Goal: Transaction & Acquisition: Purchase product/service

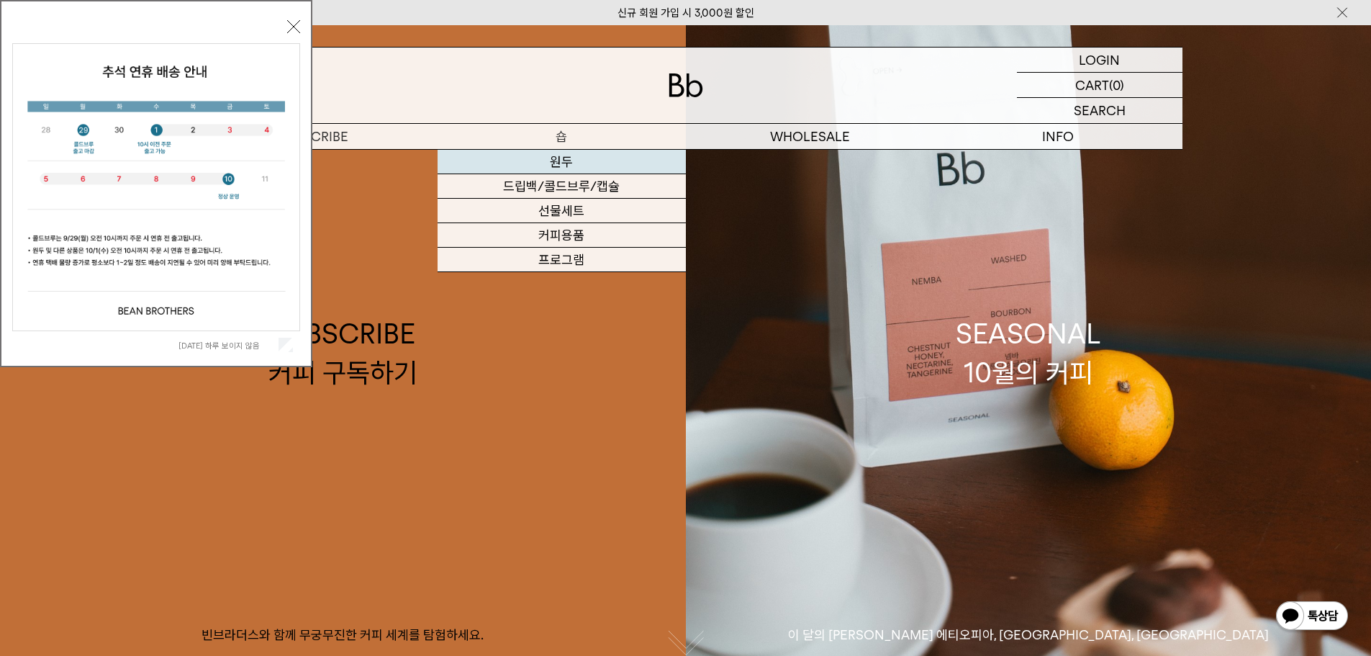
click at [566, 160] on link "원두" at bounding box center [562, 162] width 248 height 24
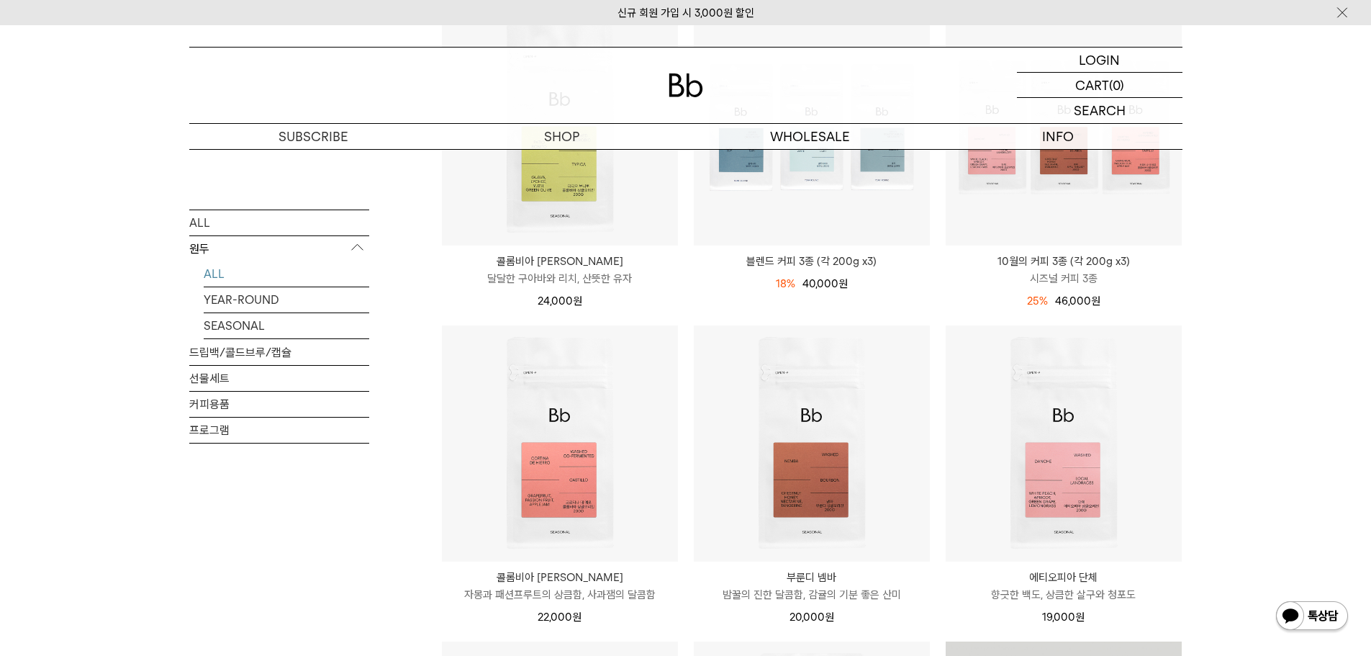
scroll to position [144, 0]
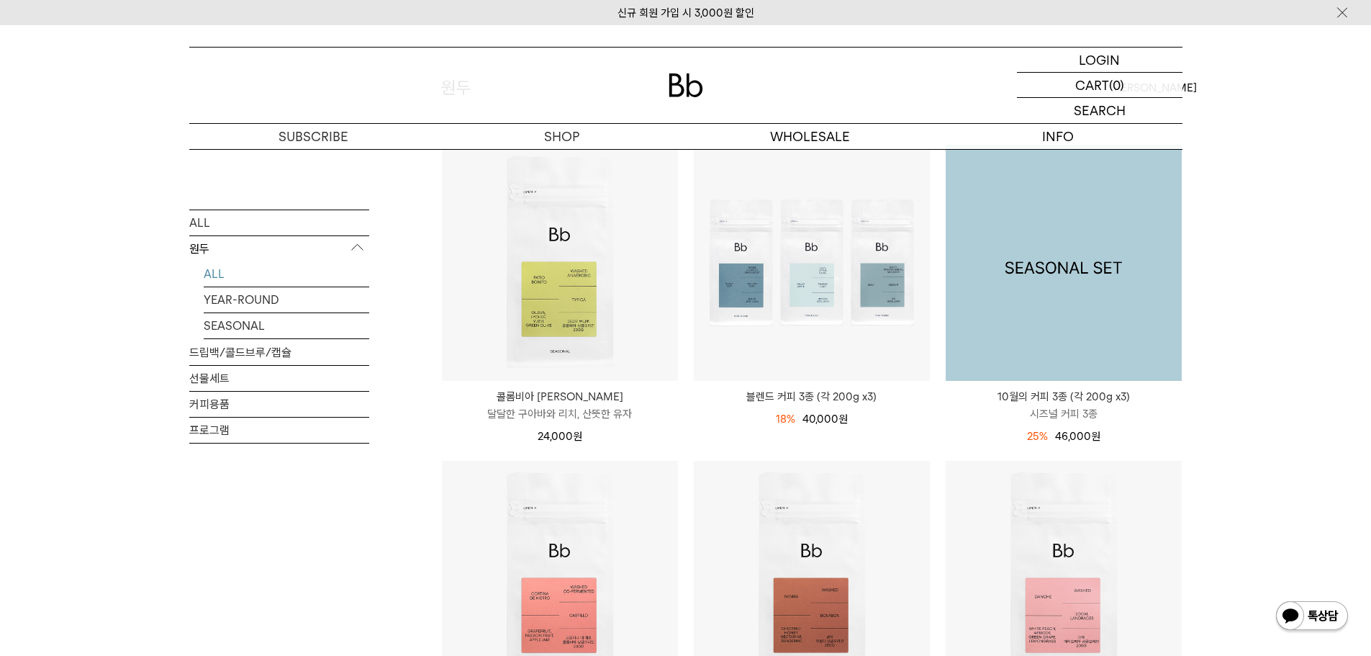
click at [1059, 345] on img at bounding box center [1064, 263] width 236 height 236
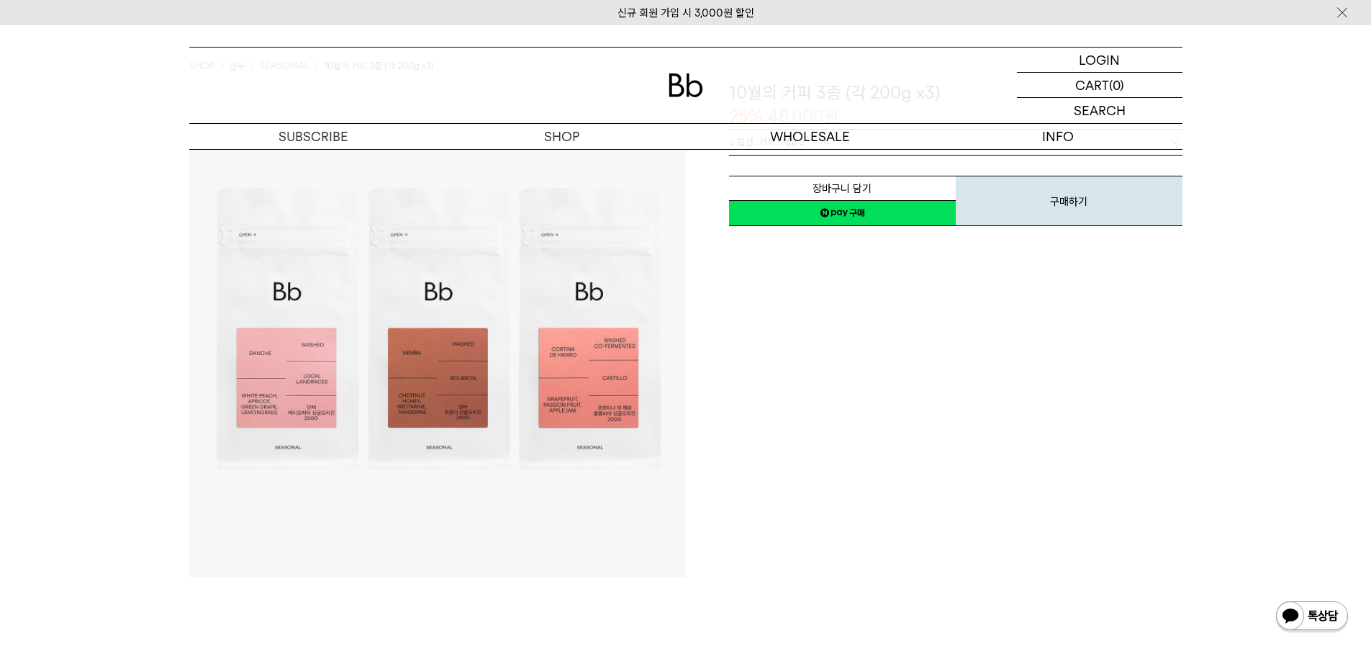
scroll to position [72, 0]
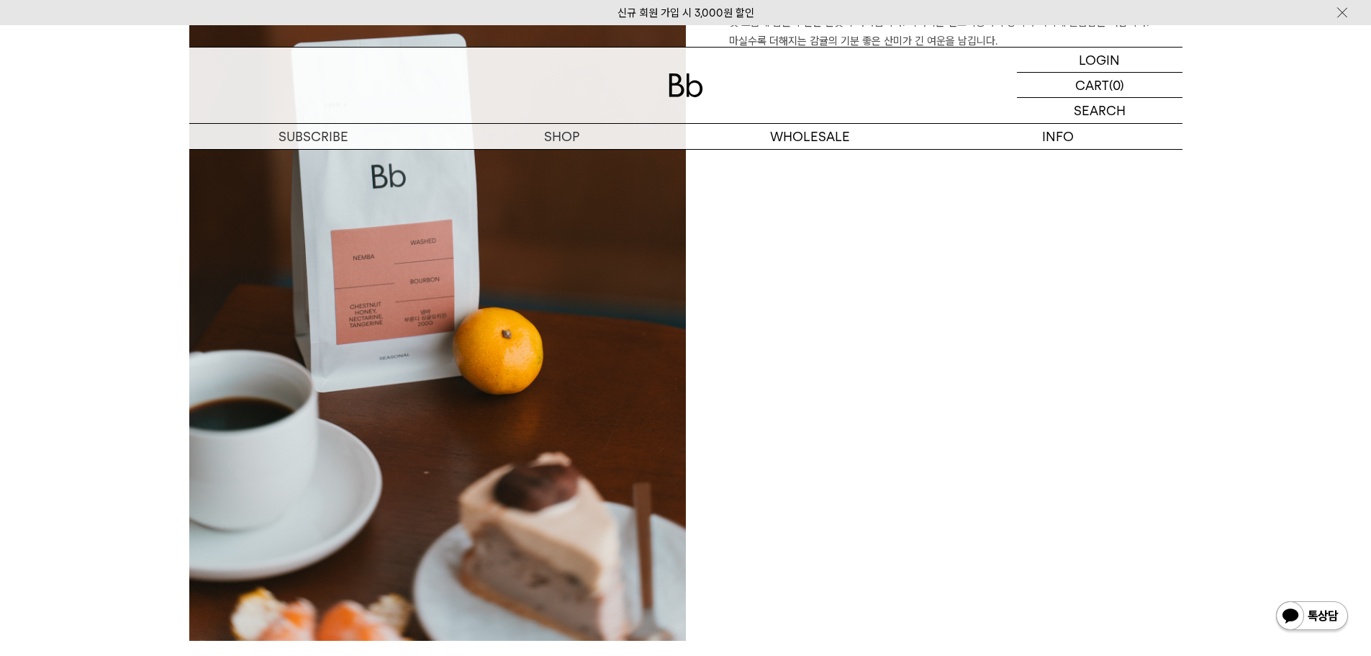
scroll to position [2376, 0]
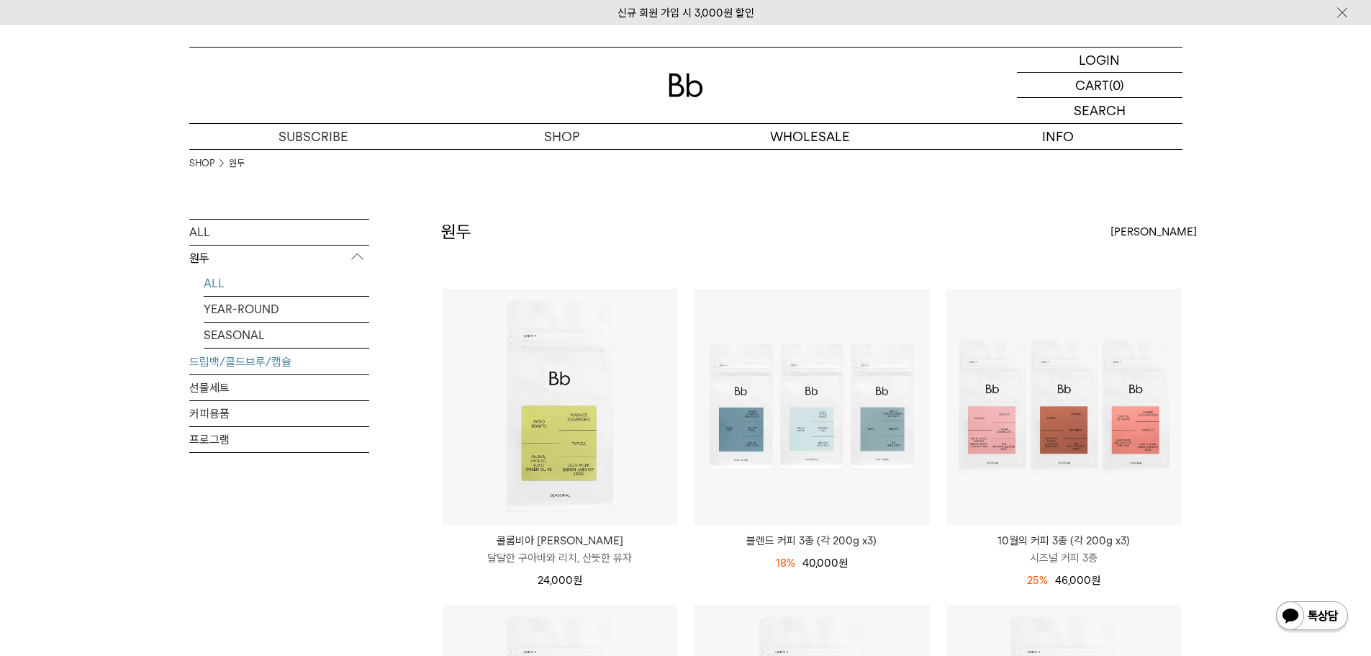
click at [214, 349] on link "드립백/콜드브루/캡슐" at bounding box center [279, 361] width 180 height 25
click at [215, 357] on link "드립백/콜드브루/캡슐" at bounding box center [279, 361] width 180 height 25
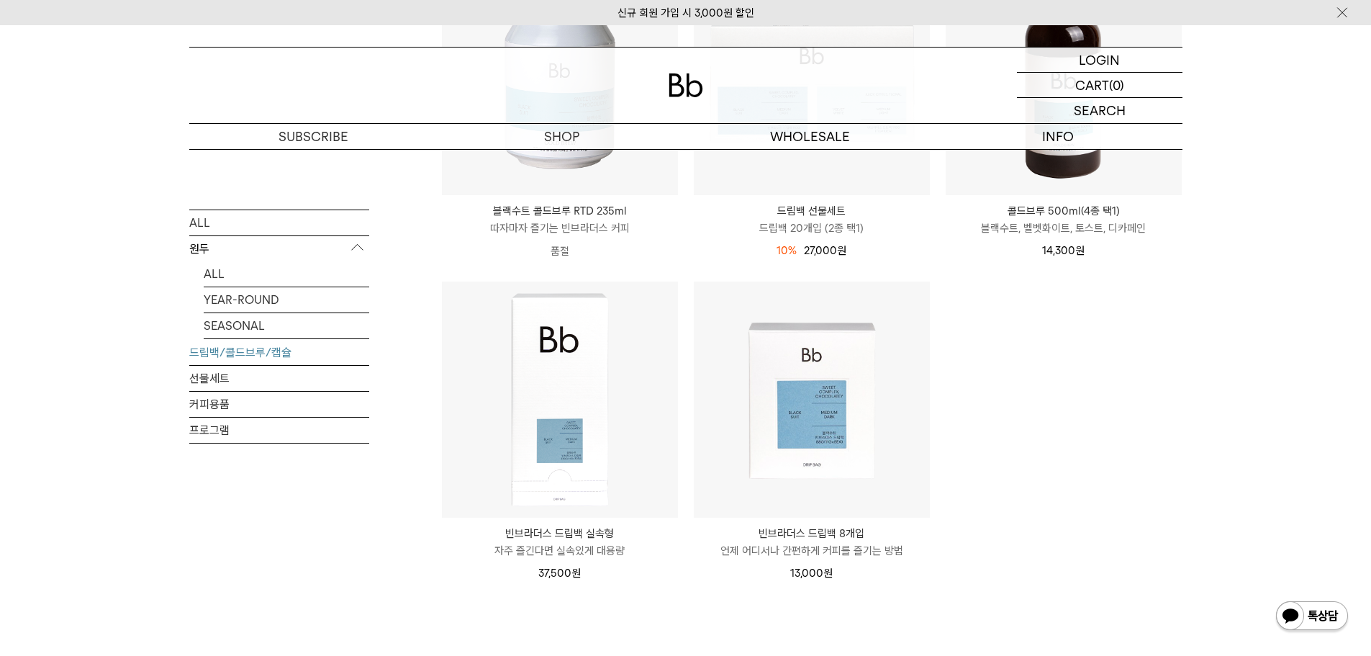
scroll to position [720, 0]
